Goal: Task Accomplishment & Management: Manage account settings

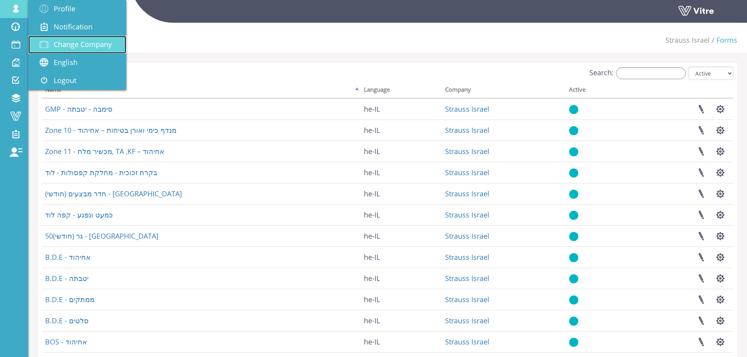
click at [93, 48] on span "Change Company" at bounding box center [83, 44] width 58 height 9
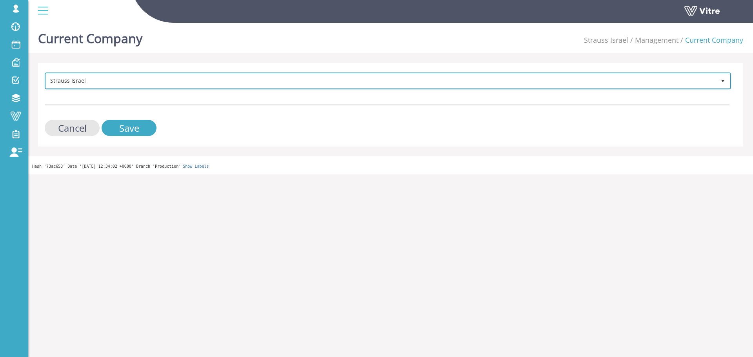
click at [332, 77] on span "Strauss Israel" at bounding box center [381, 81] width 670 height 14
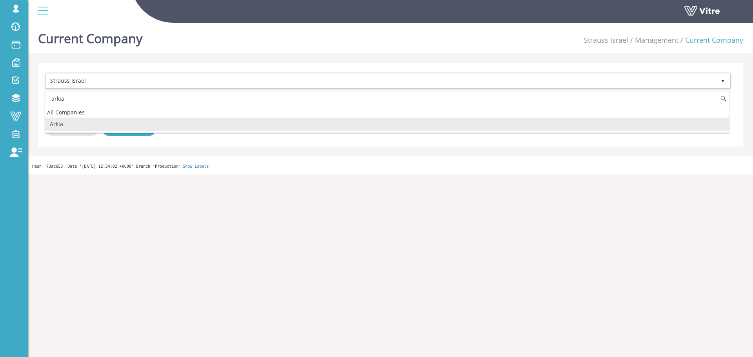
click at [227, 126] on li "Arkia" at bounding box center [387, 124] width 684 height 13
type input "arkia"
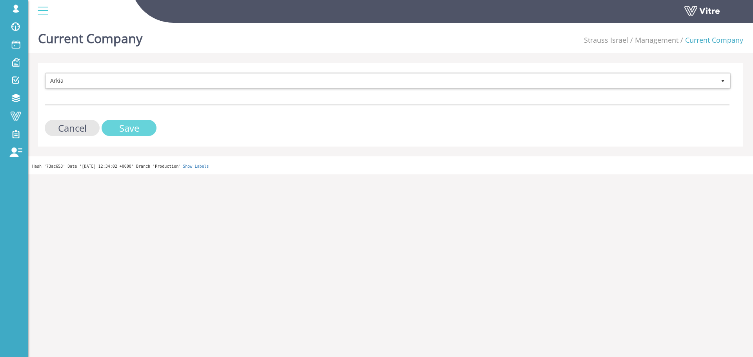
click at [119, 124] on input "Save" at bounding box center [129, 128] width 55 height 16
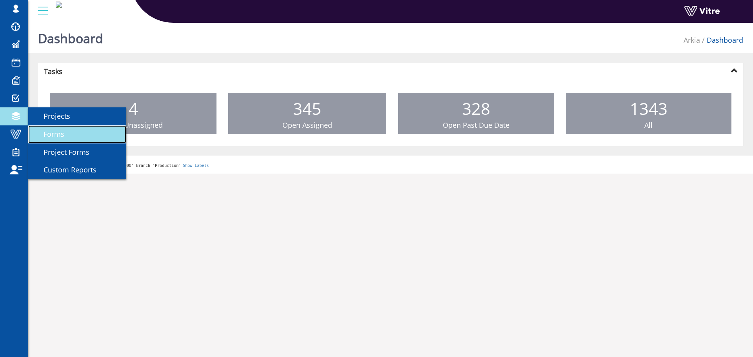
click at [54, 126] on link "Forms" at bounding box center [77, 135] width 98 height 18
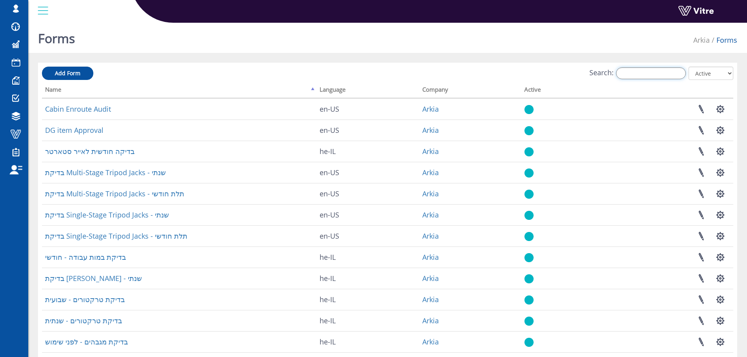
click at [633, 68] on input "Search:" at bounding box center [651, 73] width 70 height 12
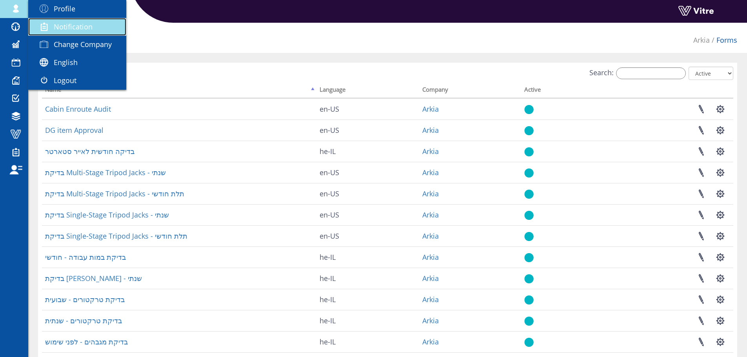
click at [62, 35] on link "Notification" at bounding box center [77, 27] width 98 height 18
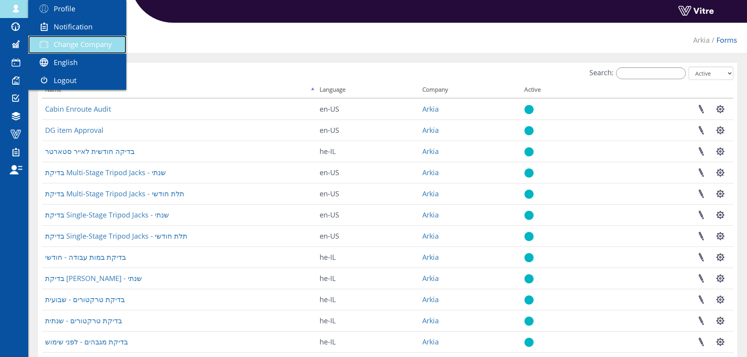
click at [62, 38] on link "Change Company" at bounding box center [77, 45] width 98 height 18
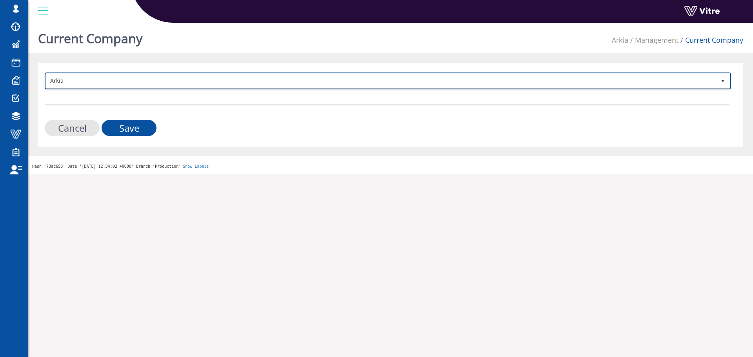
click at [383, 80] on span "Arkia" at bounding box center [381, 81] width 670 height 14
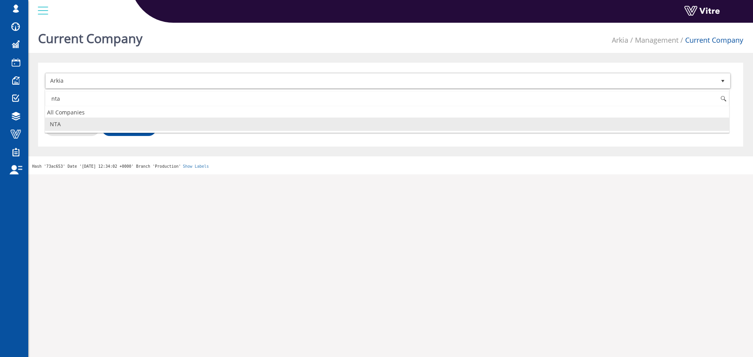
click at [106, 123] on li "NTA" at bounding box center [387, 124] width 684 height 13
type input "nta"
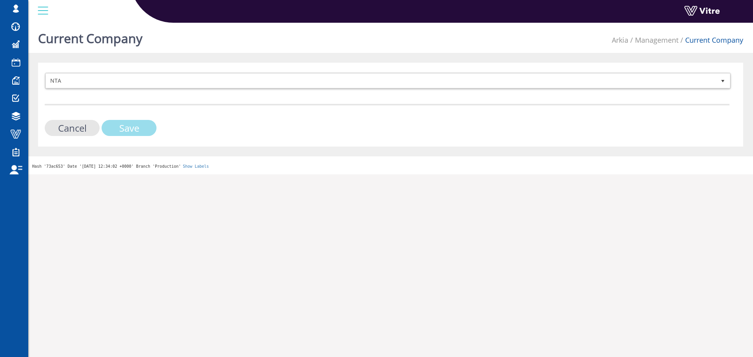
click at [126, 127] on input "Save" at bounding box center [129, 128] width 55 height 16
